Goal: Navigation & Orientation: Find specific page/section

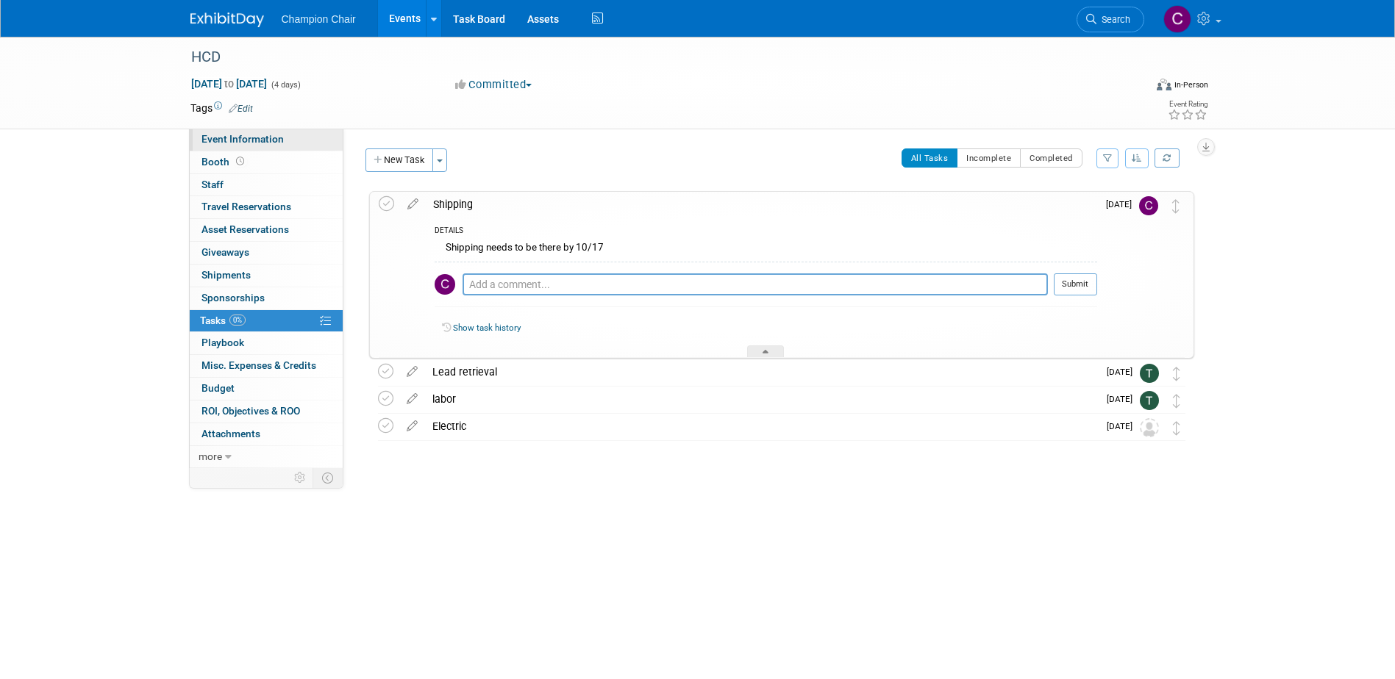
click at [253, 138] on span "Event Information" at bounding box center [242, 139] width 82 height 12
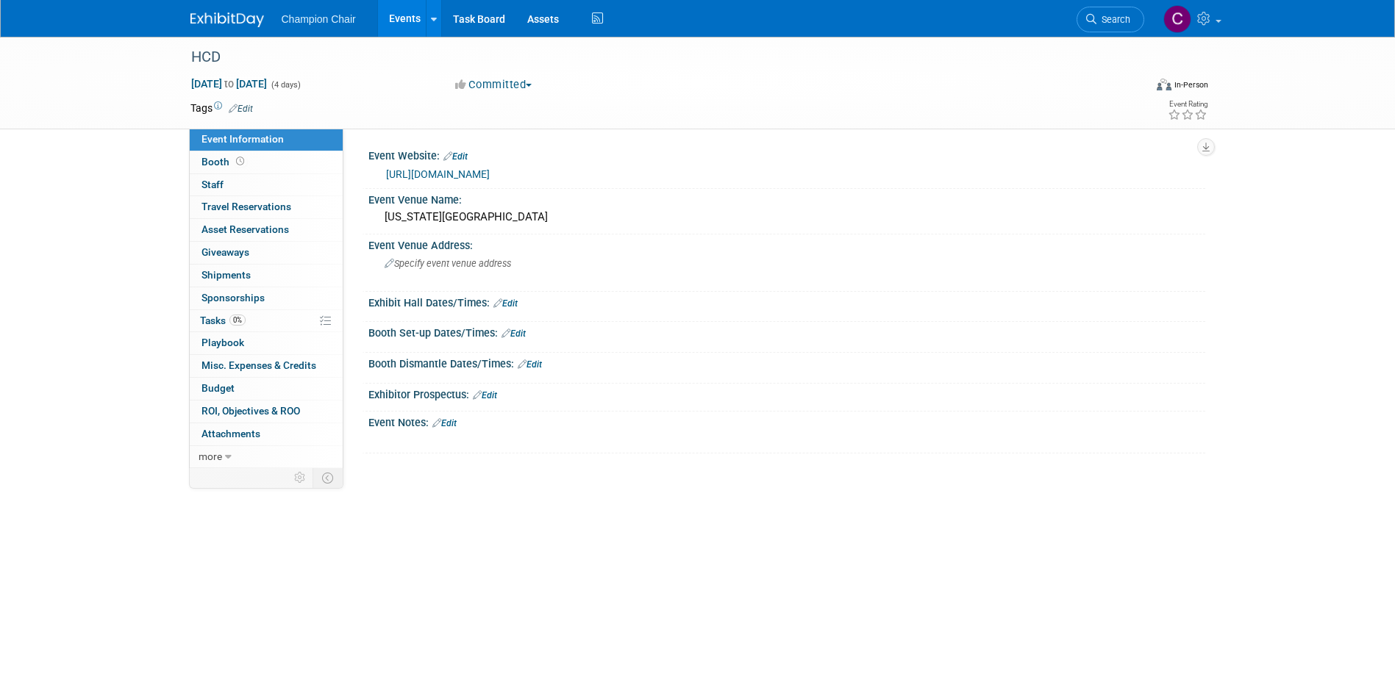
click at [424, 171] on link "[URL][DOMAIN_NAME]" at bounding box center [438, 174] width 104 height 12
click at [230, 342] on span "Playbook 0" at bounding box center [222, 343] width 43 height 12
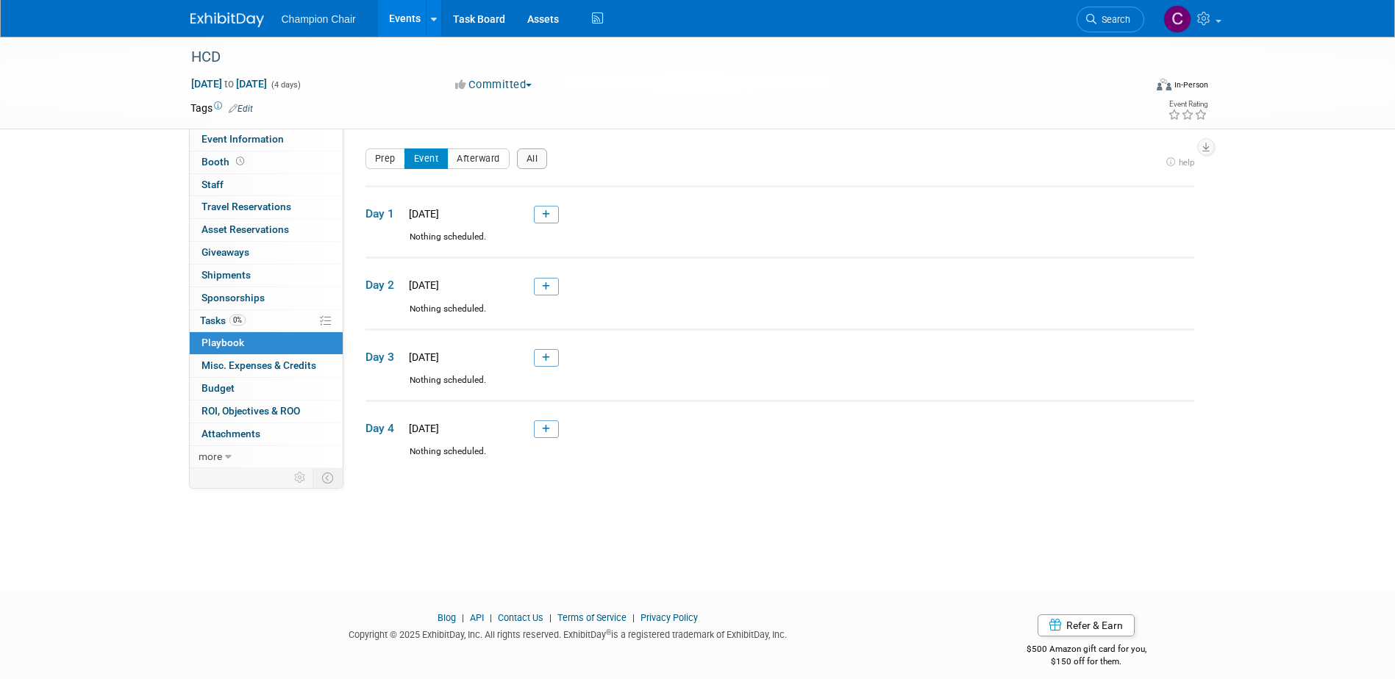
click at [324, 17] on span "Champion Chair" at bounding box center [319, 19] width 74 height 12
click at [433, 15] on icon at bounding box center [434, 20] width 6 height 10
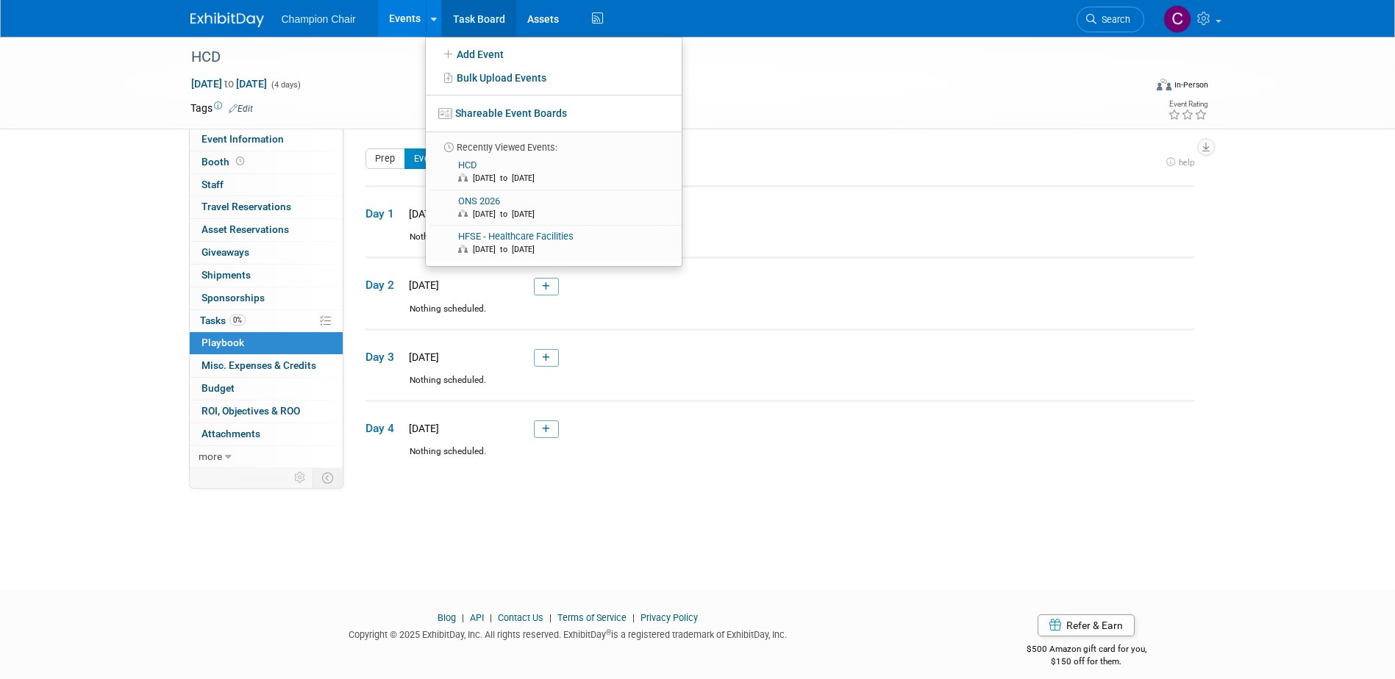
click at [474, 21] on link "Task Board" at bounding box center [479, 18] width 74 height 37
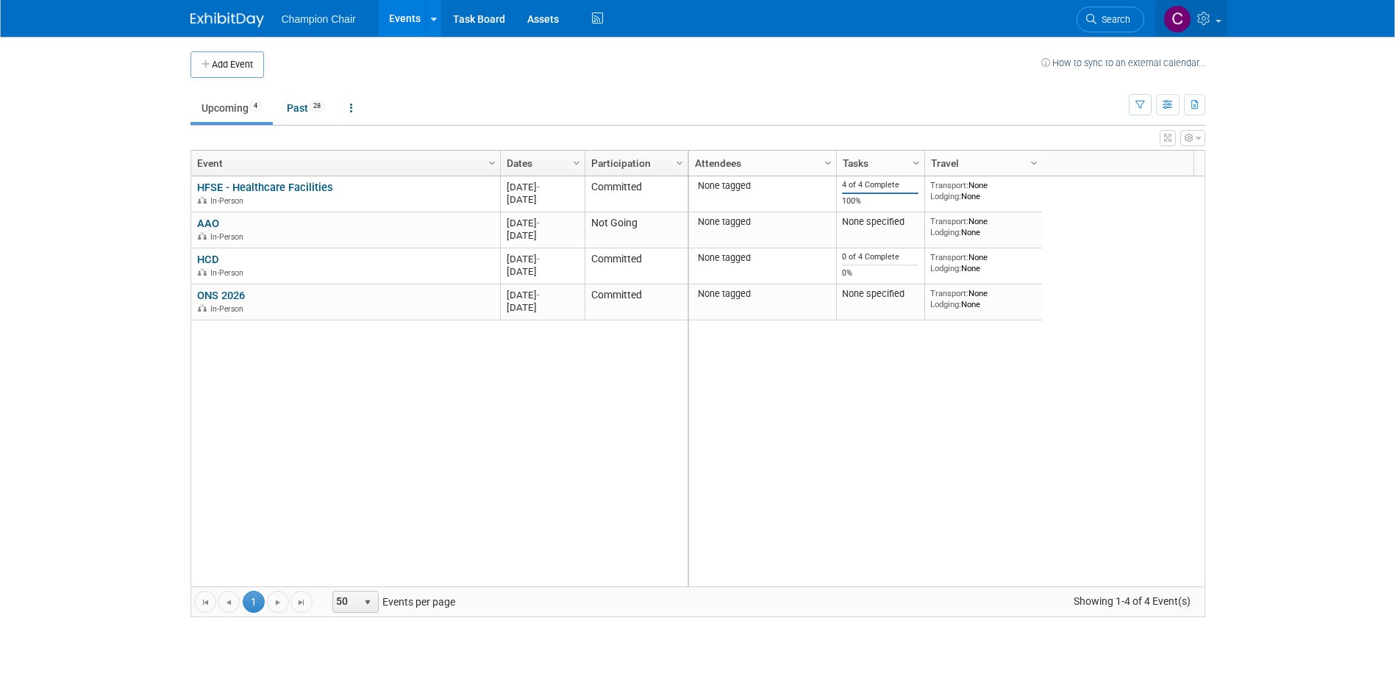
click at [1219, 18] on link at bounding box center [1191, 18] width 72 height 37
